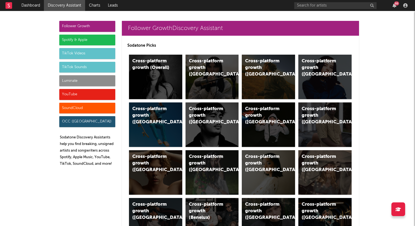
click at [91, 65] on div "TikTok Sounds" at bounding box center [87, 67] width 56 height 11
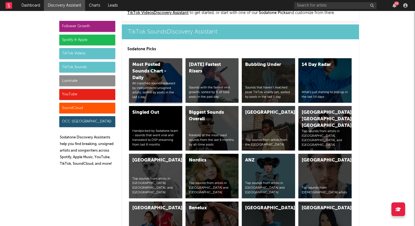
scroll to position [1863, 0]
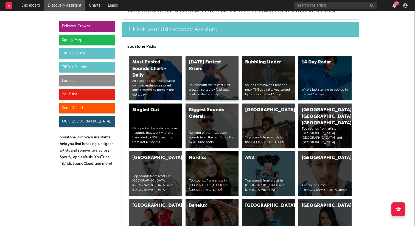
click at [221, 73] on div "Today's Fastest Risers Sounds with the fastest viral growth, sorted by % of tot…" at bounding box center [212, 78] width 53 height 45
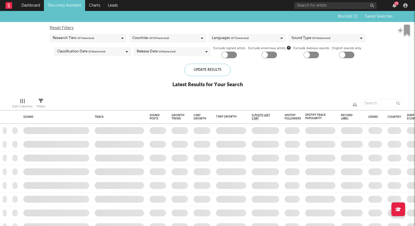
checkbox input "true"
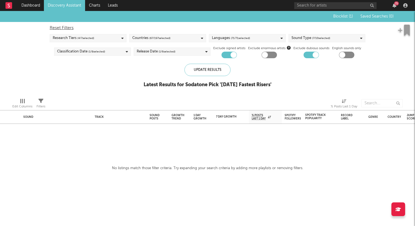
click at [177, 39] on div "Countries ( 67 / 197 selected)" at bounding box center [167, 38] width 77 height 8
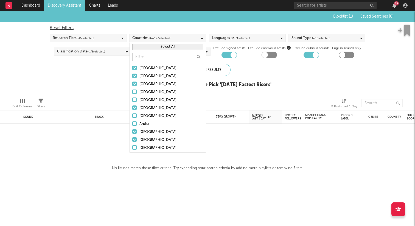
click at [145, 48] on button "Select All" at bounding box center [167, 47] width 71 height 6
click at [145, 48] on button "Deselect All" at bounding box center [167, 47] width 71 height 6
click at [149, 60] on input "text" at bounding box center [167, 57] width 71 height 8
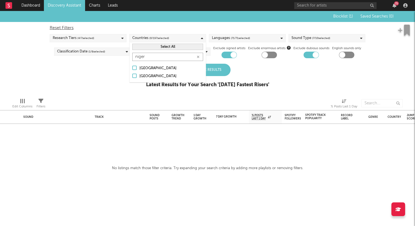
type input "niger"
click at [135, 74] on div at bounding box center [134, 76] width 4 height 4
click at [132, 74] on input "Nigeria" at bounding box center [132, 76] width 0 height 7
click at [114, 75] on div "Blocklist ( 1 ) Saved Searches ( 0 ) Reset Filters Research Tiers ( 4 / 7 selec…" at bounding box center [207, 52] width 415 height 83
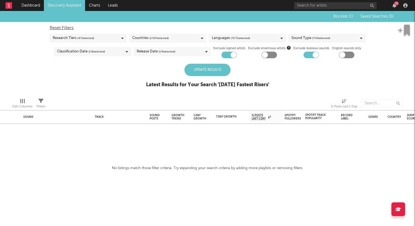
click at [210, 72] on div "Update Results" at bounding box center [208, 70] width 46 height 12
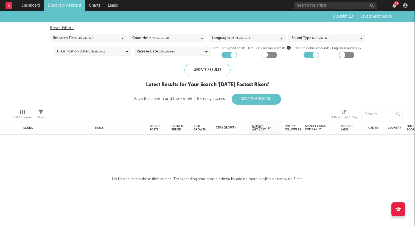
click at [72, 6] on link "Discovery Assistant" at bounding box center [64, 5] width 41 height 11
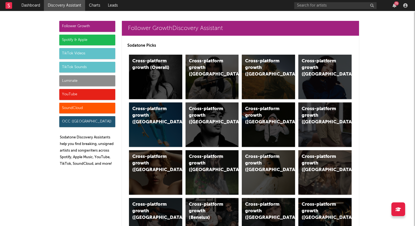
click at [102, 68] on div "TikTok Sounds" at bounding box center [87, 67] width 56 height 11
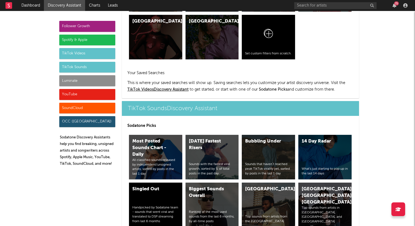
scroll to position [1863, 0]
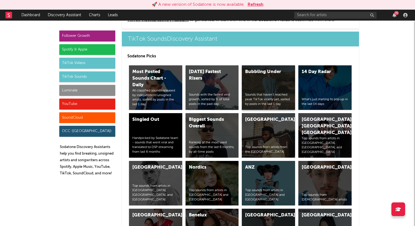
click at [274, 86] on div "Bubbling Under Sounds that haven’t reached peak TikTok virality yet, sorted by …" at bounding box center [268, 87] width 53 height 45
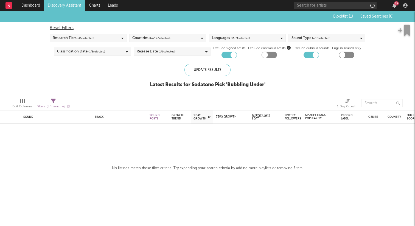
click at [172, 39] on div "Countries ( 67 / 197 selected)" at bounding box center [167, 38] width 77 height 8
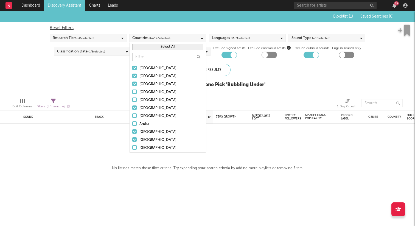
click at [150, 51] on div "Select All" at bounding box center [168, 46] width 76 height 9
click at [150, 48] on button "Select All" at bounding box center [167, 47] width 71 height 6
click at [150, 48] on button "Deselect All" at bounding box center [167, 47] width 71 height 6
click at [151, 56] on input "text" at bounding box center [167, 57] width 71 height 8
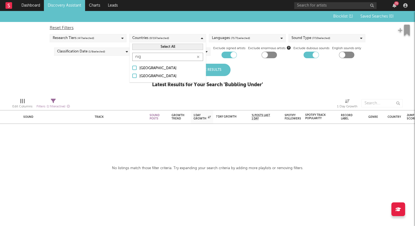
type input "nig"
click at [135, 75] on div at bounding box center [134, 76] width 4 height 4
click at [132, 75] on input "Nigeria" at bounding box center [132, 76] width 0 height 7
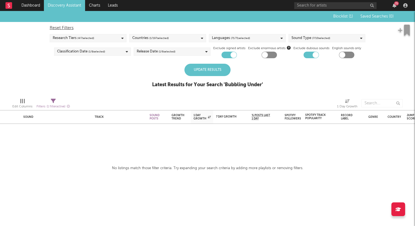
click at [246, 73] on div "Update Results Latest Results for Your Search ' Bubbling Under '" at bounding box center [207, 79] width 111 height 30
click at [216, 69] on div "Update Results" at bounding box center [208, 70] width 46 height 12
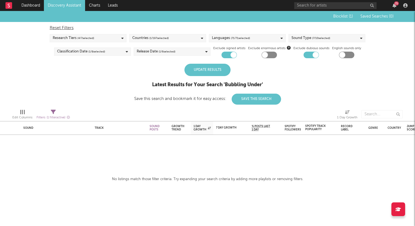
click at [196, 68] on div "Update Results" at bounding box center [208, 70] width 46 height 12
click at [54, 108] on div "Filters ( 1 filter active)" at bounding box center [54, 115] width 34 height 16
click at [53, 114] on icon at bounding box center [53, 112] width 5 height 5
select select "max"
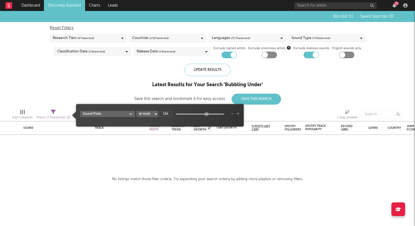
click at [152, 115] on select "at least at most between" at bounding box center [148, 114] width 22 height 6
type input "-inf"
drag, startPoint x: 207, startPoint y: 114, endPoint x: 170, endPoint y: 115, distance: 37.1
click at [170, 115] on div "-inf" at bounding box center [194, 114] width 69 height 5
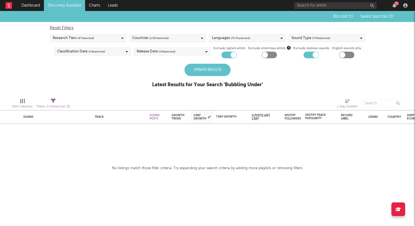
click at [135, 83] on div "Blocklist ( 1 ) Saved Searches ( 0 ) Reset Filters Research Tiers ( 4 / 7 selec…" at bounding box center [207, 52] width 415 height 83
click at [214, 68] on div "Update Results" at bounding box center [208, 70] width 46 height 12
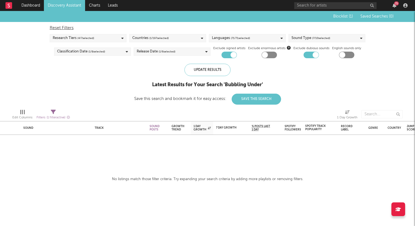
click at [77, 4] on link "Discovery Assistant" at bounding box center [64, 5] width 41 height 11
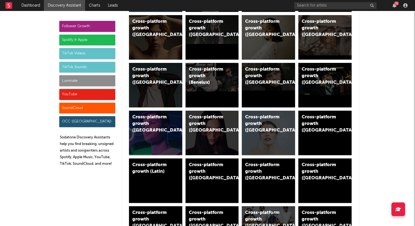
scroll to position [138, 0]
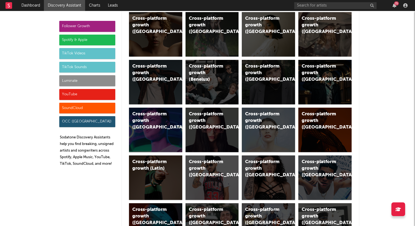
click at [91, 67] on div "TikTok Sounds" at bounding box center [87, 67] width 56 height 11
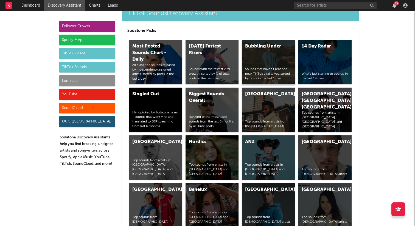
scroll to position [1879, 0]
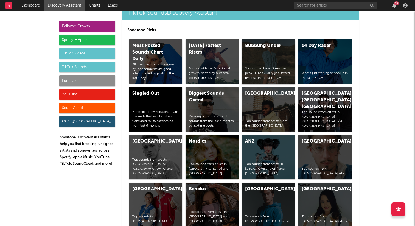
click at [264, 54] on div "Bubbling Under Sounds that haven’t reached peak TikTok virality yet, sorted by …" at bounding box center [268, 61] width 53 height 45
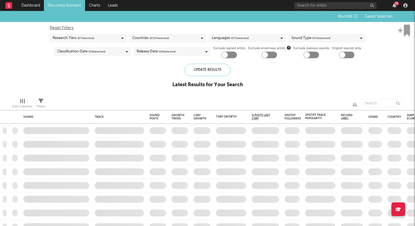
checkbox input "true"
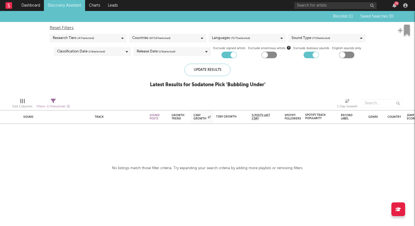
select select "max"
click at [54, 106] on span "( 1 filter active)" at bounding box center [56, 106] width 19 height 3
select select "max"
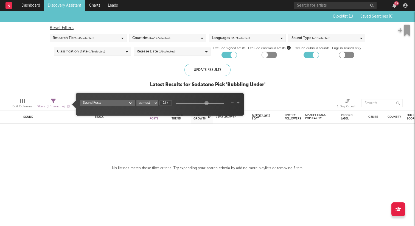
click at [54, 106] on span "( 1 filter active)" at bounding box center [56, 106] width 19 height 3
click at [52, 100] on icon at bounding box center [53, 101] width 5 height 5
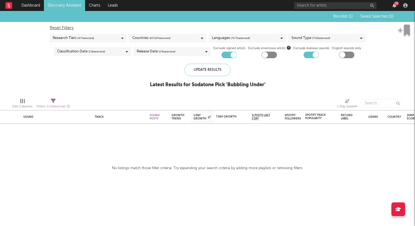
select select "max"
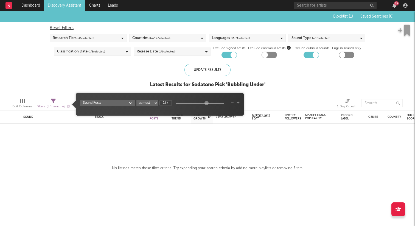
click at [146, 103] on select "at least at most between" at bounding box center [148, 103] width 22 height 6
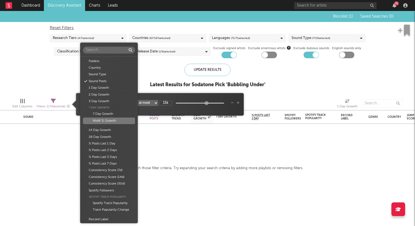
scroll to position [16, 0]
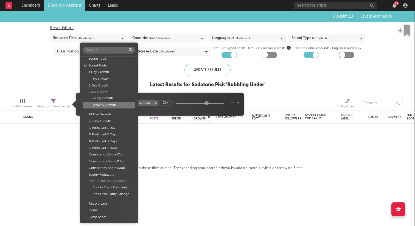
click at [123, 102] on body "Dashboard Discovery Assistant Charts Leads 75 Notifications Settings Mark all a…" at bounding box center [207, 113] width 415 height 226
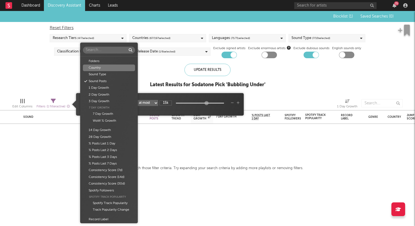
click at [116, 65] on div "Country" at bounding box center [109, 68] width 52 height 7
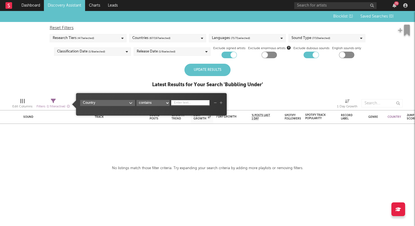
click at [109, 77] on div "Blocklist ( 1 ) Saved Searches ( 0 ) Reset Filters Research Tiers ( 4 / 7 selec…" at bounding box center [207, 52] width 415 height 83
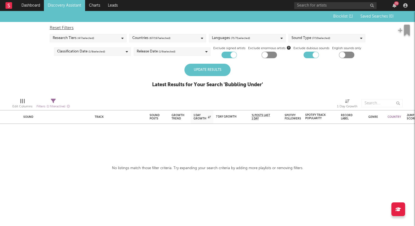
click at [207, 75] on div "Update Results" at bounding box center [208, 70] width 46 height 12
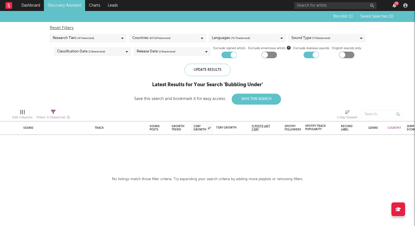
click at [61, 27] on div "Reset Filters" at bounding box center [208, 28] width 316 height 7
checkbox input "false"
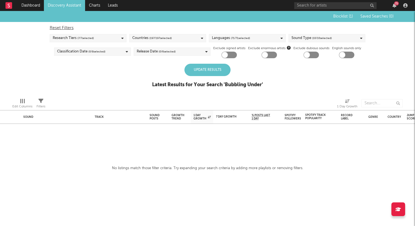
click at [211, 68] on div "Update Results" at bounding box center [208, 70] width 46 height 12
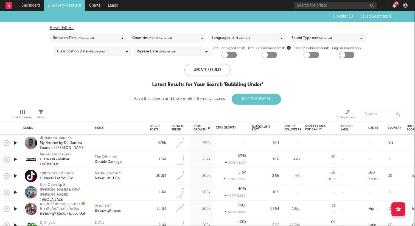
click at [179, 41] on div "Countries ( 197 / 197 selected)" at bounding box center [167, 38] width 77 height 8
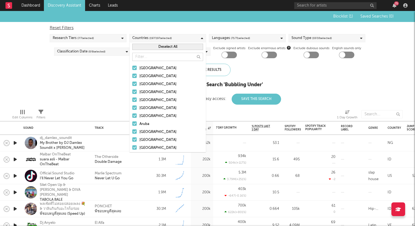
click at [157, 49] on button "Deselect All" at bounding box center [167, 47] width 71 height 6
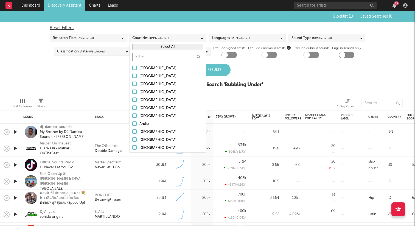
click at [157, 56] on input "text" at bounding box center [167, 57] width 71 height 8
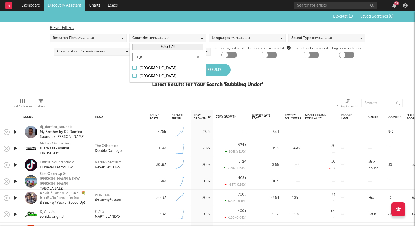
type input "niger"
click at [135, 75] on div at bounding box center [134, 76] width 4 height 4
click at [132, 75] on input "Nigeria" at bounding box center [132, 76] width 0 height 7
click at [252, 67] on div "Update Results Latest Results for Your Search ' Bubbling Under '" at bounding box center [207, 79] width 111 height 30
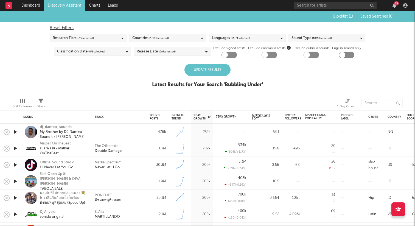
click at [208, 70] on div "Update Results" at bounding box center [208, 70] width 46 height 12
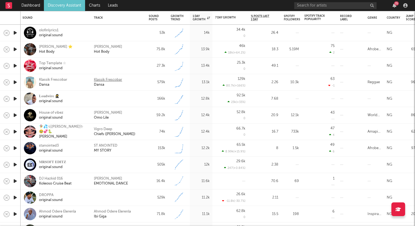
click at [118, 78] on div "Klassik Frescobar" at bounding box center [108, 79] width 28 height 5
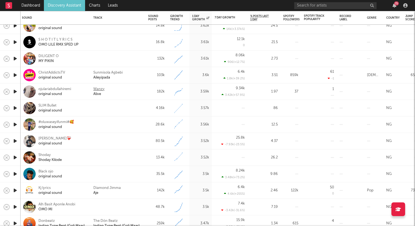
click at [102, 89] on div "Wanzy" at bounding box center [98, 89] width 11 height 5
click at [98, 94] on div "Alive" at bounding box center [97, 94] width 8 height 5
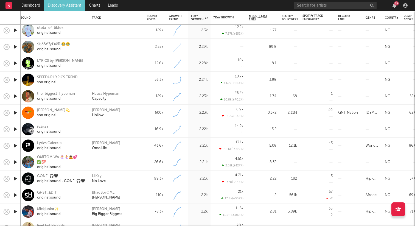
click at [99, 100] on div "Capacity" at bounding box center [99, 98] width 15 height 5
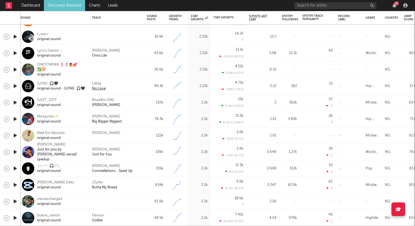
click at [99, 88] on div "No Love" at bounding box center [99, 88] width 14 height 5
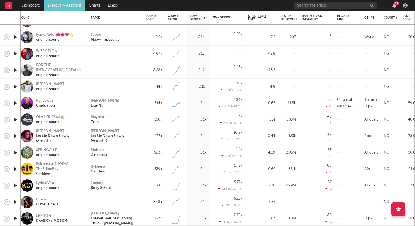
click at [99, 34] on div "Scope" at bounding box center [96, 34] width 10 height 5
click at [105, 38] on div "Meow - Speed up" at bounding box center [105, 39] width 29 height 5
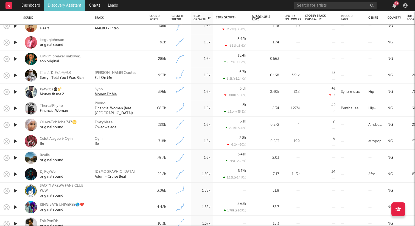
click at [110, 93] on div "Money Fit Me" at bounding box center [106, 94] width 22 height 5
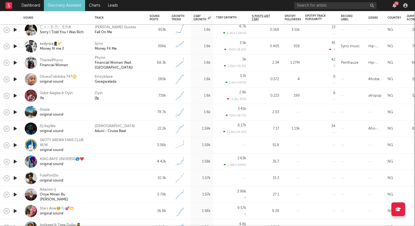
click at [98, 97] on div "Ife" at bounding box center [97, 98] width 4 height 5
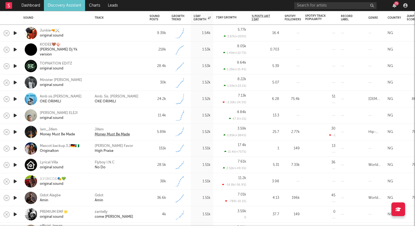
click at [102, 133] on div "Money Must Be Made" at bounding box center [112, 134] width 35 height 5
